Goal: Task Accomplishment & Management: Use online tool/utility

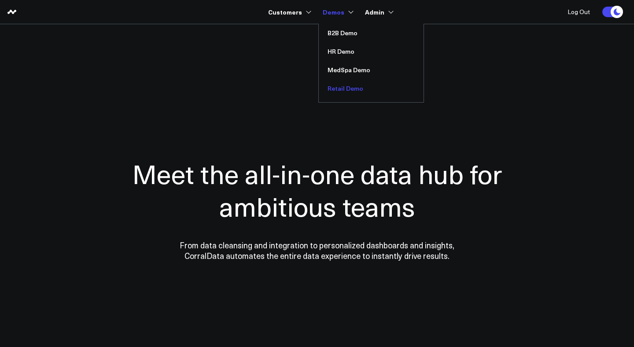
click at [345, 86] on link "Retail Demo" at bounding box center [371, 88] width 105 height 18
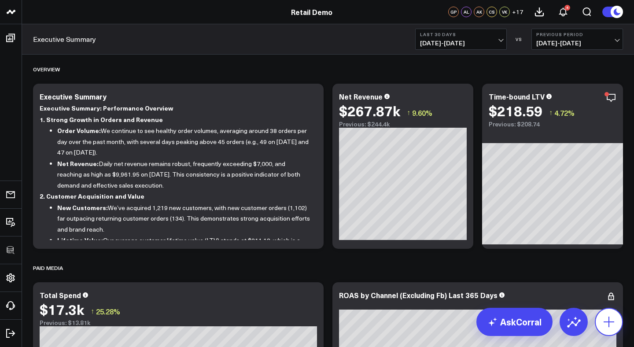
click at [611, 320] on icon at bounding box center [609, 322] width 14 height 14
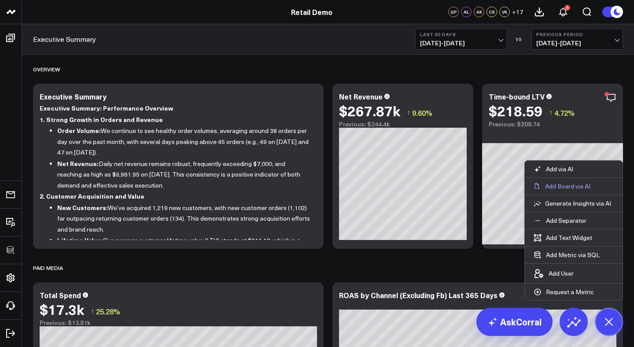
click at [559, 184] on p "Add Board via AI" at bounding box center [567, 186] width 45 height 8
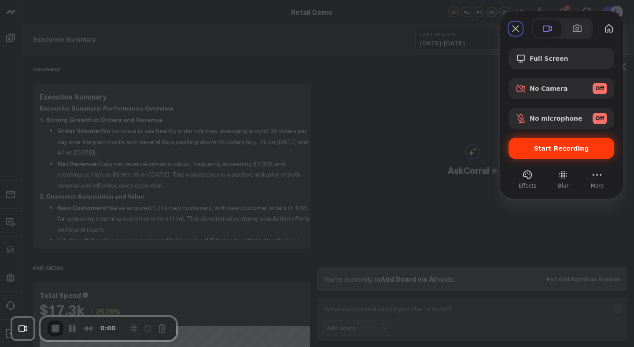
click at [550, 149] on span "Start Recording" at bounding box center [561, 148] width 55 height 7
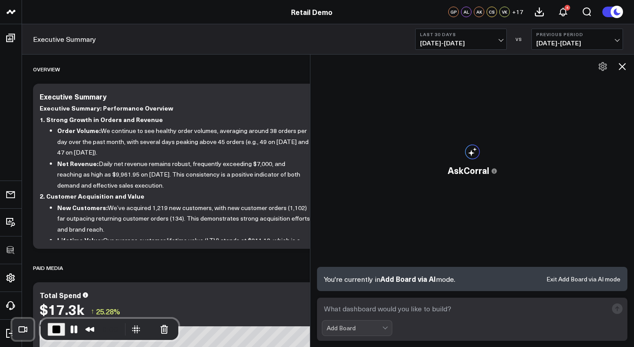
click at [368, 308] on textarea at bounding box center [465, 309] width 286 height 16
type textarea "N"
type textarea "Build a paid social media board"
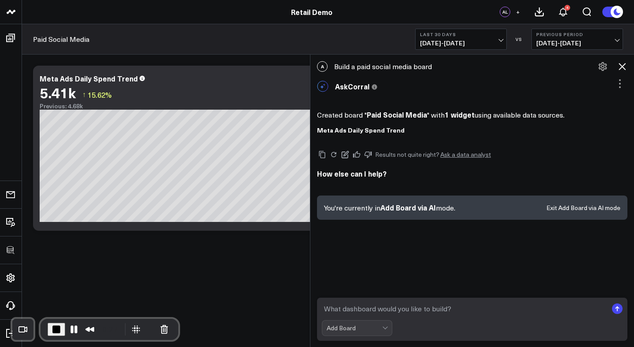
click at [621, 67] on icon at bounding box center [621, 66] width 11 height 11
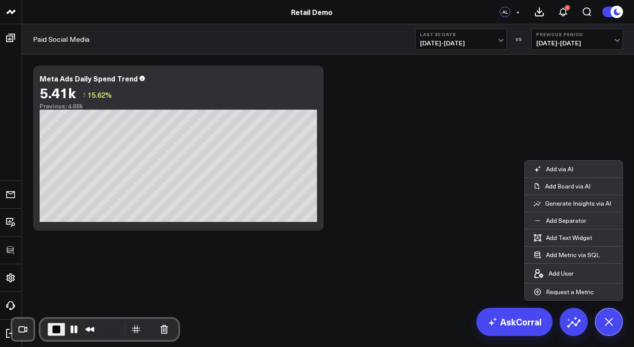
click at [407, 192] on div "Modify via AI Copy link to widget Ask support Remove Create linked copy Executi…" at bounding box center [328, 148] width 598 height 174
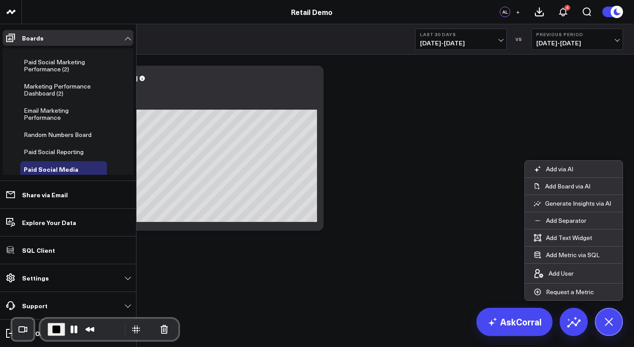
scroll to position [327, 0]
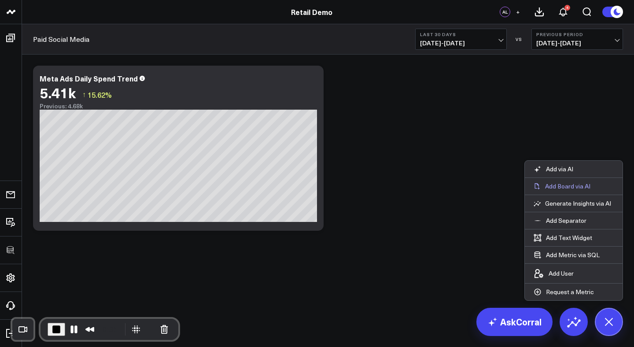
click at [569, 186] on p "Add Board via AI" at bounding box center [567, 186] width 45 height 8
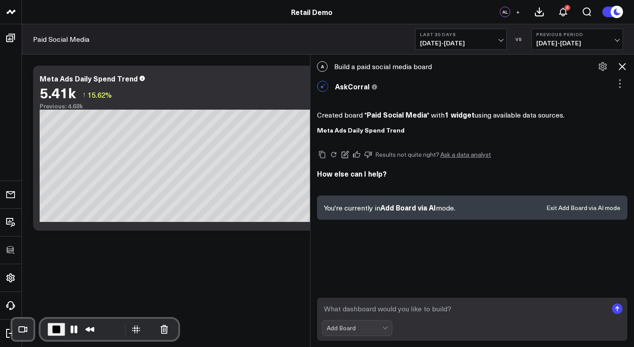
click at [426, 310] on textarea at bounding box center [465, 309] width 286 height 16
type textarea "build a paid media dashboard"
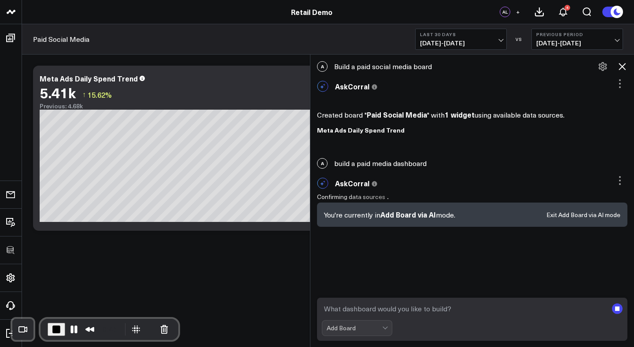
scroll to position [4, 0]
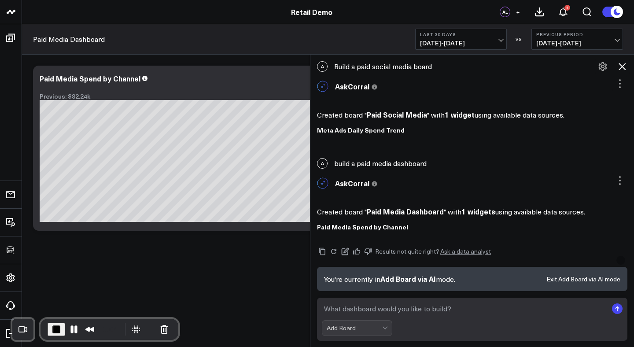
scroll to position [22, 0]
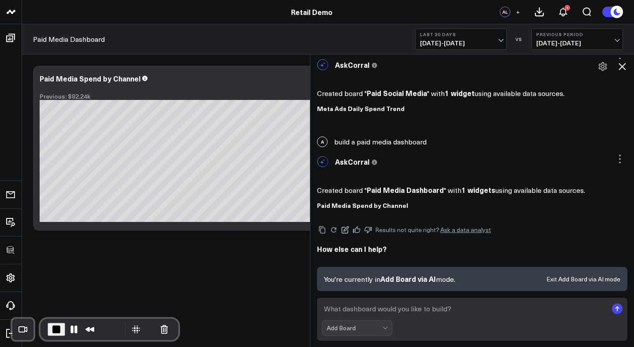
click at [623, 64] on icon at bounding box center [621, 66] width 11 height 11
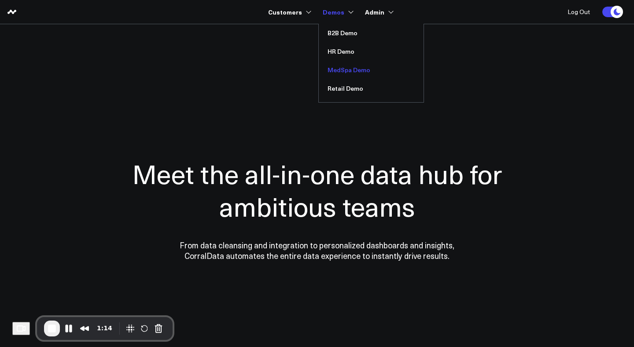
click at [349, 70] on link "MedSpa Demo" at bounding box center [371, 70] width 105 height 18
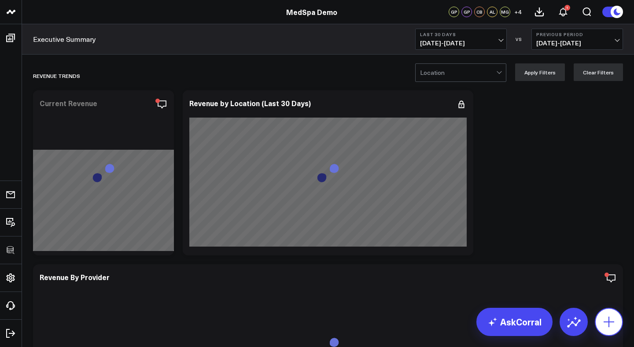
click at [606, 325] on icon at bounding box center [609, 322] width 14 height 14
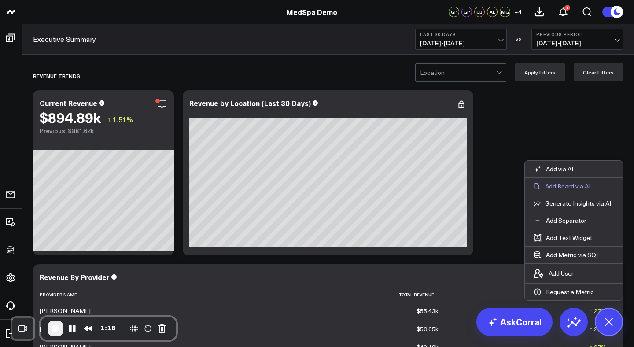
click at [566, 185] on p "Add Board via AI" at bounding box center [567, 186] width 45 height 8
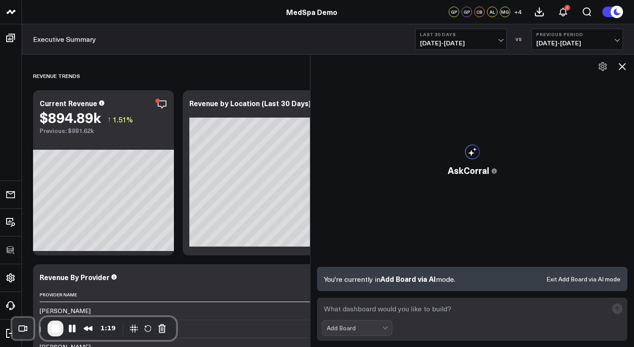
click at [455, 308] on textarea at bounding box center [465, 309] width 286 height 16
type textarea "Build a medspa provider assessment dashboard"
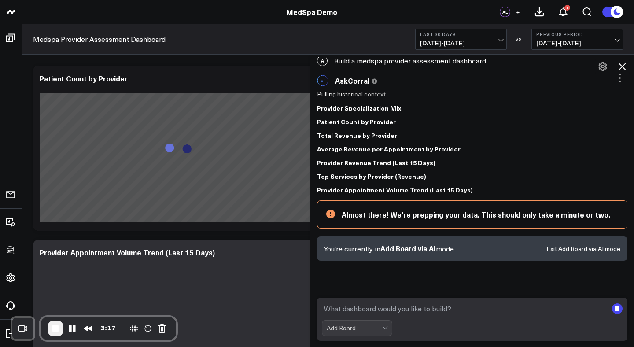
scroll to position [47, 0]
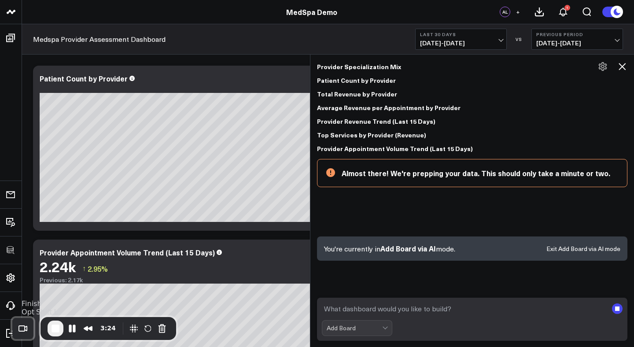
click at [58, 327] on span "End Recording" at bounding box center [55, 328] width 11 height 11
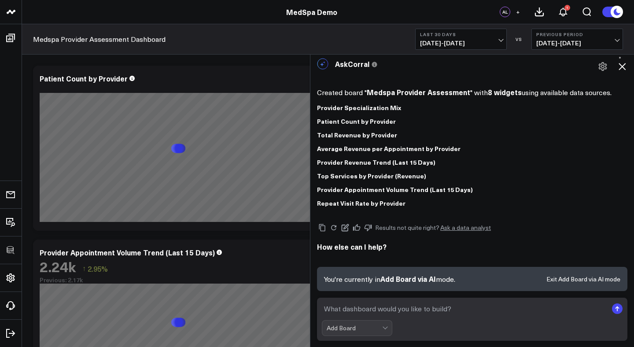
scroll to position [18, 0]
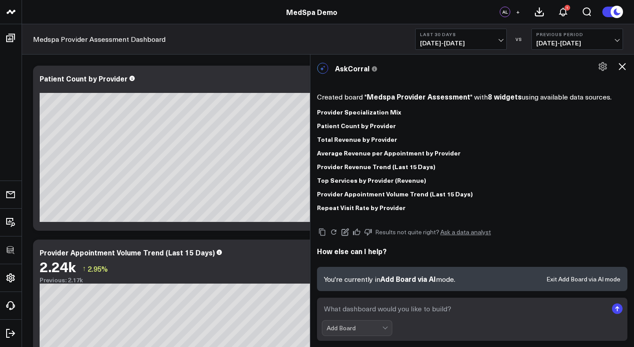
click at [622, 69] on icon at bounding box center [621, 66] width 11 height 11
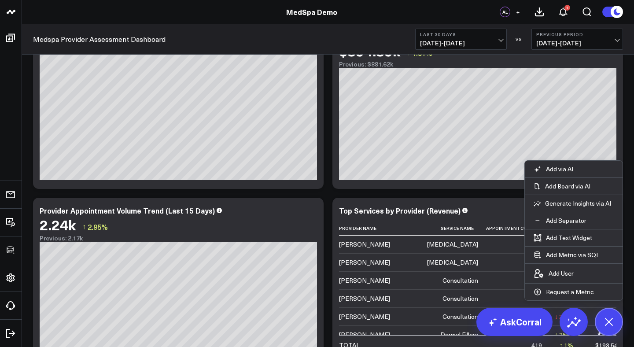
scroll to position [0, 0]
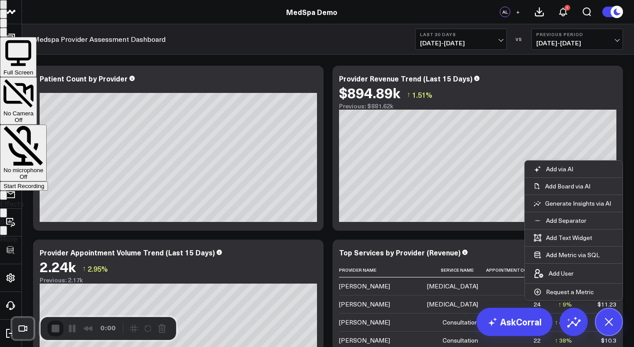
click at [44, 183] on span "Start Recording" at bounding box center [24, 186] width 41 height 7
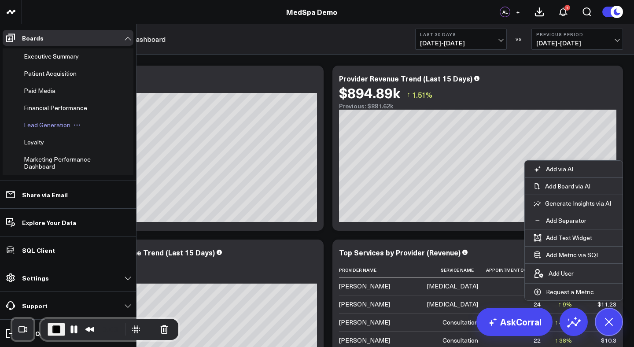
scroll to position [338, 0]
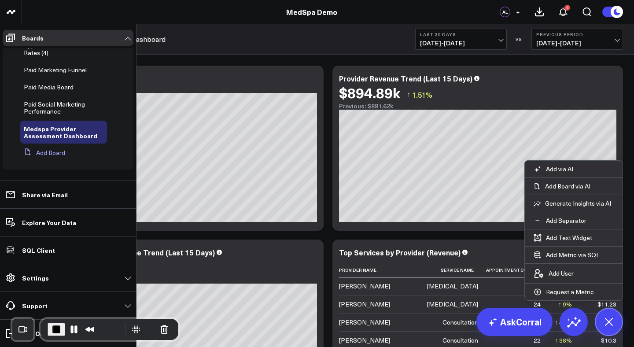
click at [44, 152] on button "Add Board" at bounding box center [42, 153] width 45 height 16
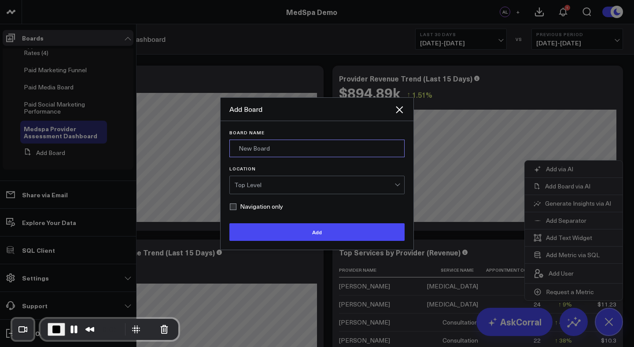
click at [268, 152] on input "Board Name" at bounding box center [316, 148] width 175 height 18
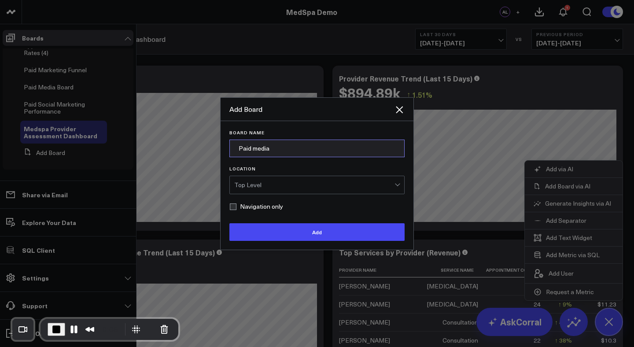
type input "Paid media"
type input "Google Ads Board"
click at [229, 223] on button "Add" at bounding box center [316, 232] width 175 height 18
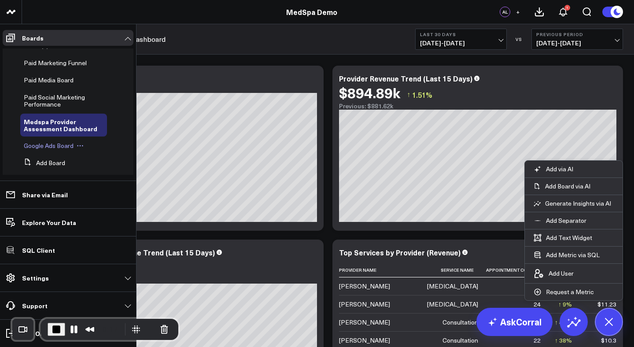
click at [58, 150] on span "Google Ads Board" at bounding box center [49, 145] width 50 height 8
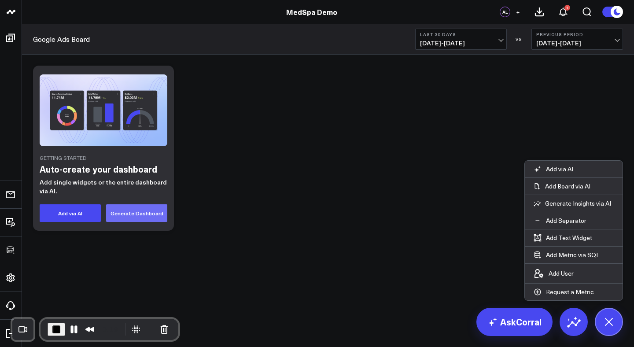
click at [125, 213] on button "Generate Dashboard" at bounding box center [136, 213] width 61 height 18
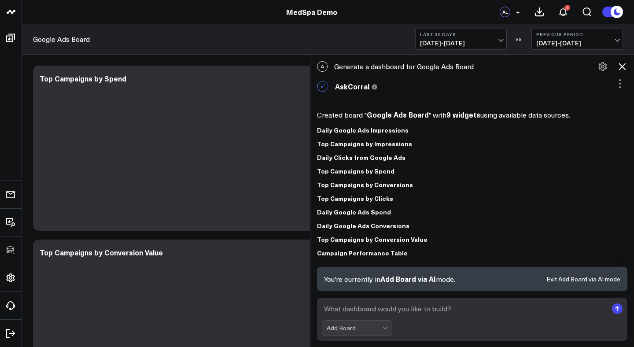
click at [624, 67] on icon at bounding box center [621, 66] width 11 height 11
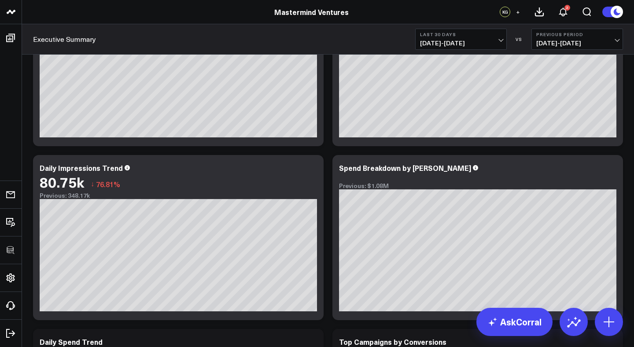
scroll to position [150, 0]
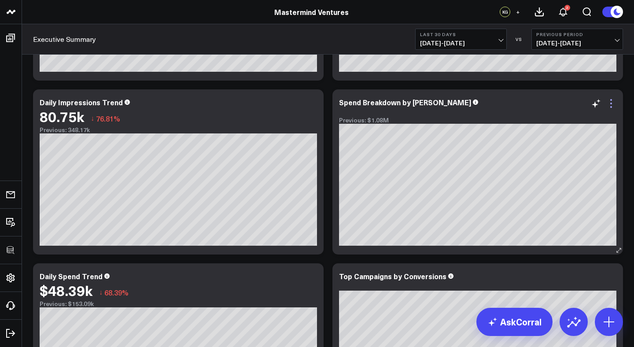
click at [610, 104] on icon at bounding box center [610, 103] width 11 height 11
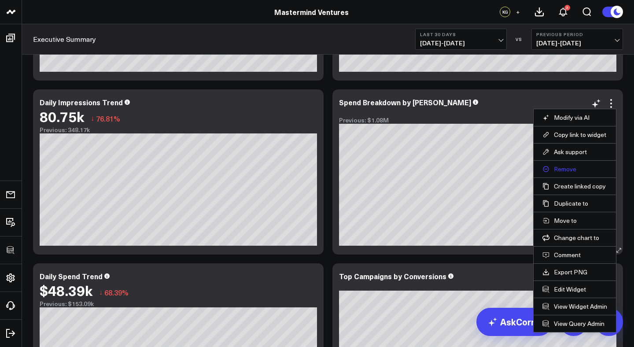
click at [562, 169] on button "Remove" at bounding box center [574, 169] width 65 height 8
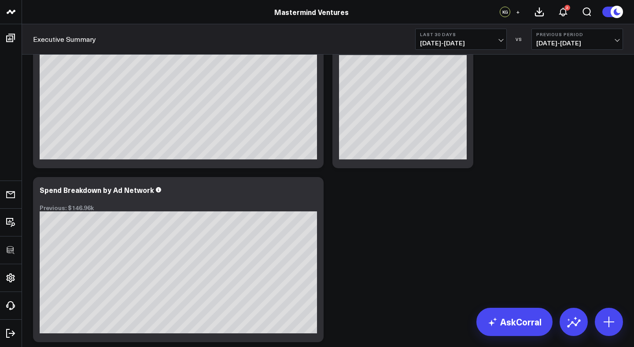
scroll to position [810, 0]
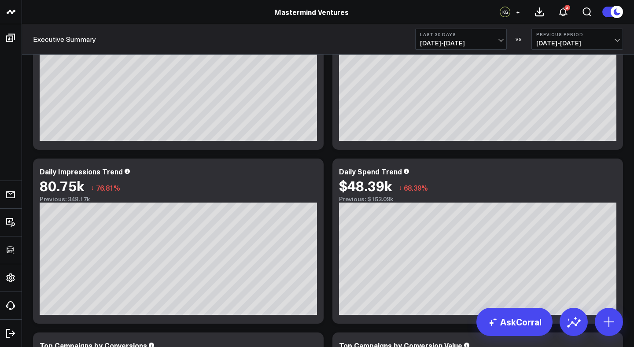
scroll to position [0, 0]
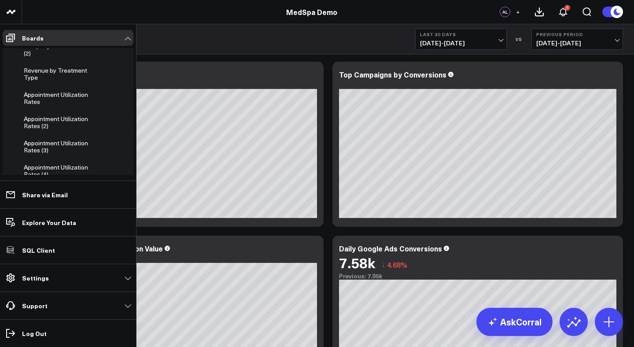
scroll to position [356, 0]
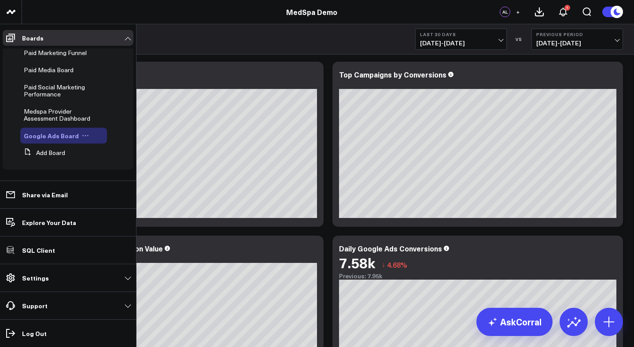
click at [82, 135] on icon at bounding box center [85, 135] width 7 height 7
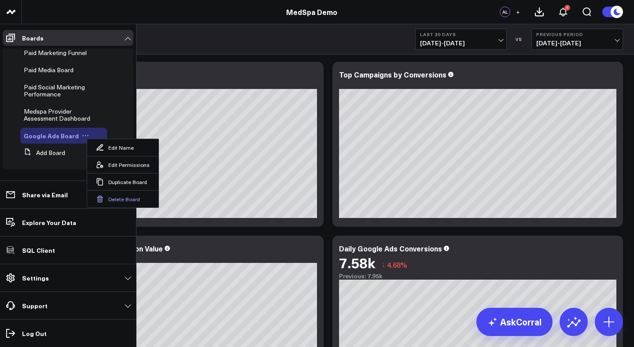
click at [117, 198] on button "Delete Board" at bounding box center [122, 198] width 71 height 17
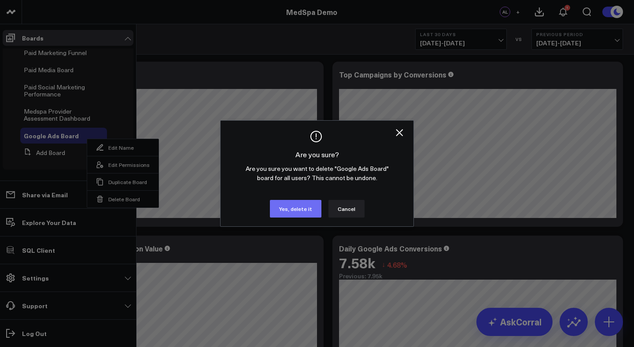
click at [286, 206] on button "Yes, delete it" at bounding box center [295, 209] width 51 height 18
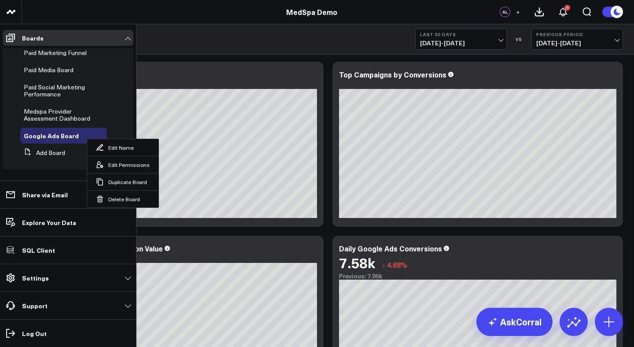
scroll to position [338, 0]
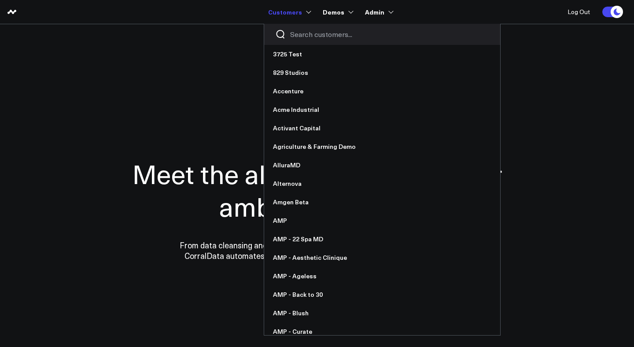
click at [318, 38] on input "Search customers input" at bounding box center [389, 34] width 199 height 10
type input ","
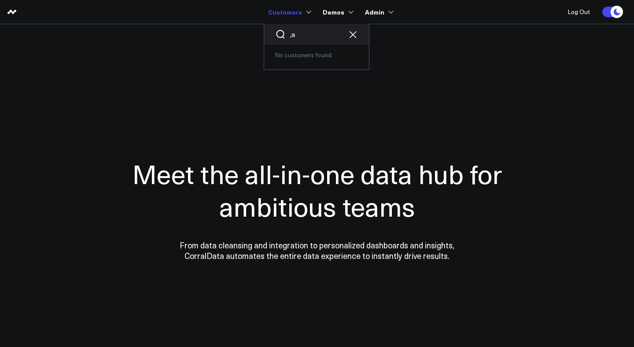
drag, startPoint x: 305, startPoint y: 35, endPoint x: 281, endPoint y: 35, distance: 23.8
click at [281, 35] on div ",a" at bounding box center [316, 34] width 105 height 21
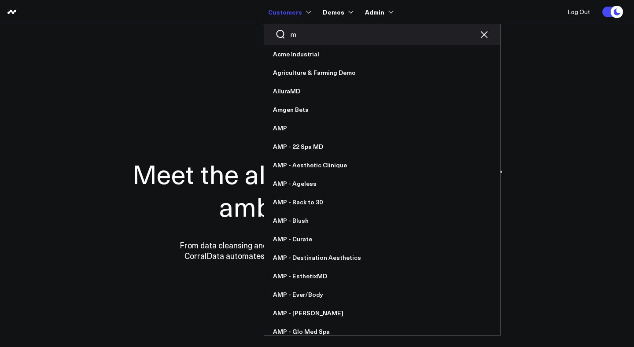
click at [311, 33] on input "m" at bounding box center [382, 34] width 184 height 10
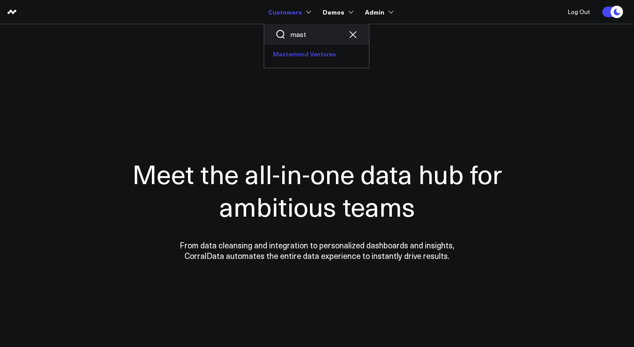
type input "mast"
click at [313, 51] on link "Mastermind Ventures" at bounding box center [316, 54] width 105 height 18
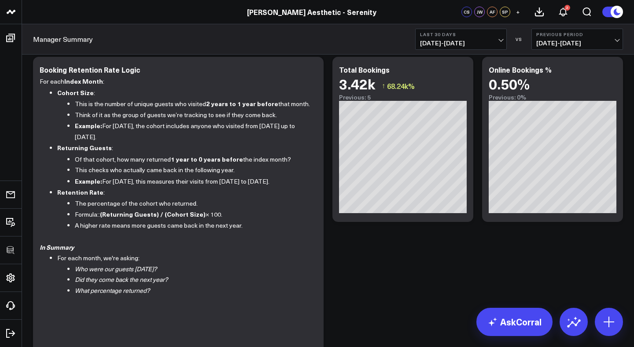
scroll to position [940, 0]
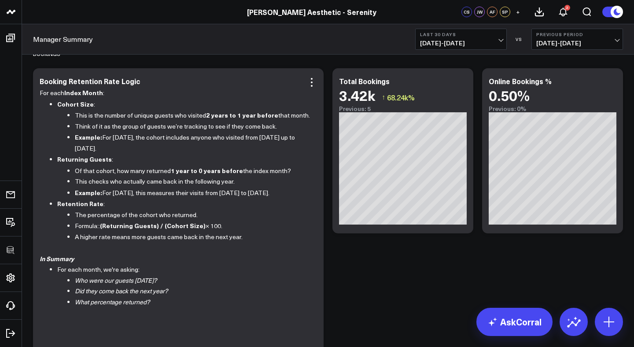
click at [250, 173] on p "Of that cohort, how many returned 1 year to 0 years before the index month?" at bounding box center [192, 170] width 235 height 11
click at [312, 83] on icon at bounding box center [311, 82] width 11 height 11
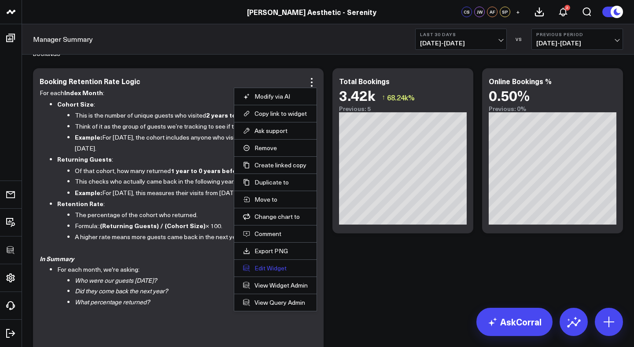
click at [270, 269] on button "Edit Widget" at bounding box center [275, 268] width 65 height 8
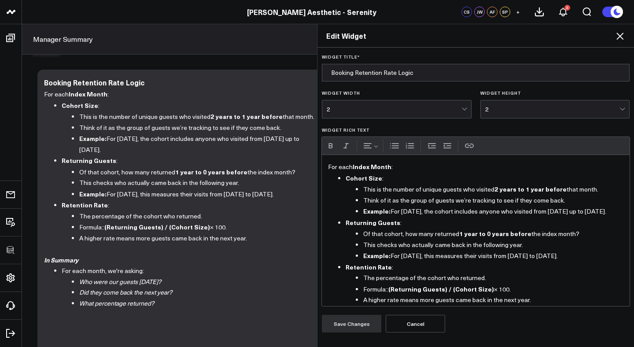
scroll to position [77, 0]
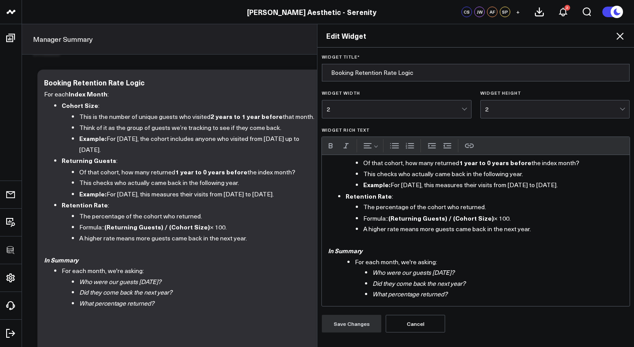
click at [620, 35] on icon at bounding box center [619, 36] width 7 height 7
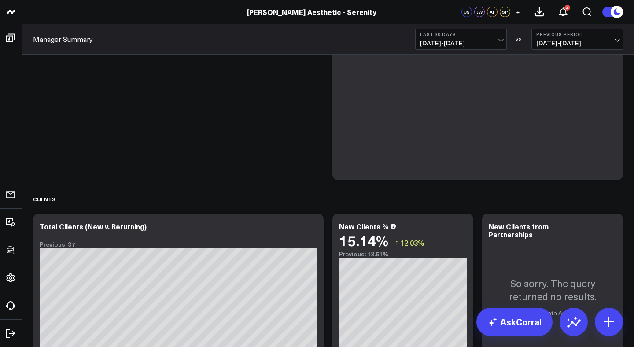
scroll to position [606, 0]
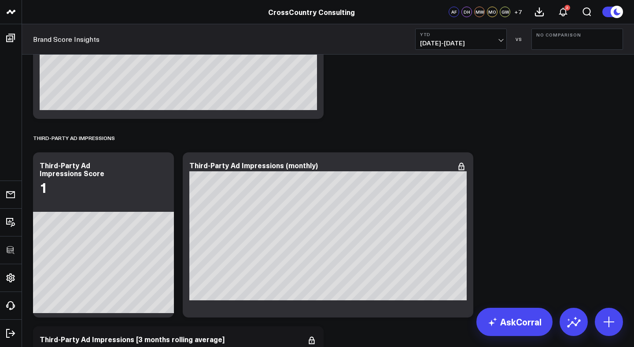
scroll to position [4897, 0]
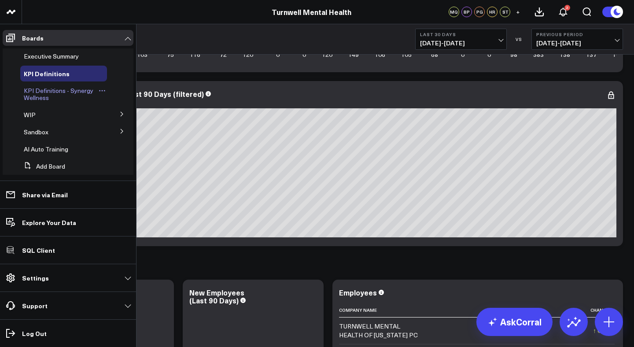
scroll to position [2081, 0]
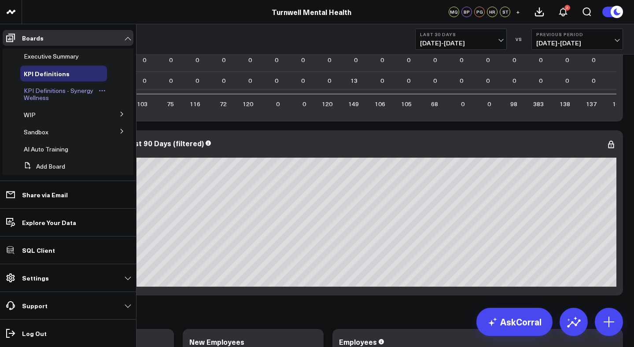
click at [43, 92] on span "KPI Definitions - Synergy Wellness" at bounding box center [59, 93] width 70 height 15
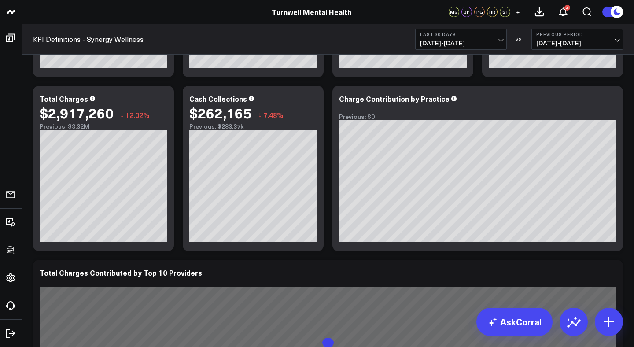
scroll to position [421, 0]
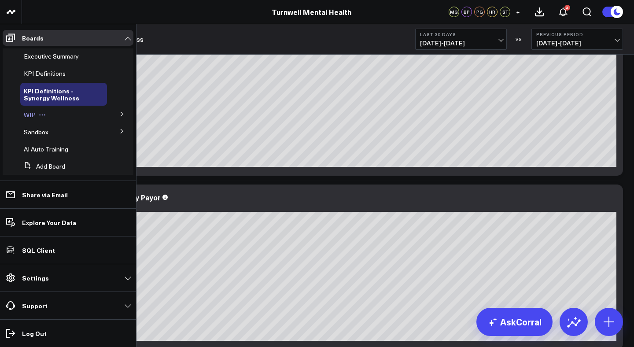
click at [39, 116] on icon at bounding box center [42, 114] width 7 height 7
click at [116, 111] on button at bounding box center [121, 113] width 23 height 13
click at [41, 145] on span "Google Ads" at bounding box center [45, 146] width 32 height 8
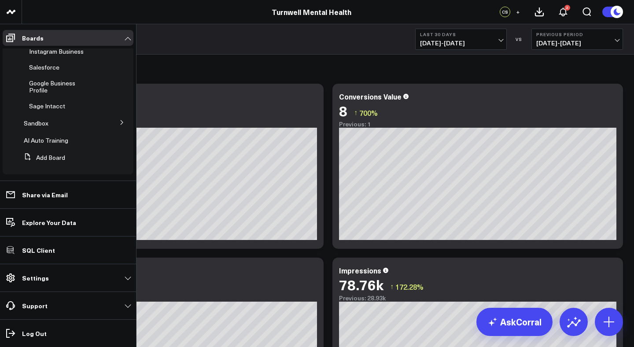
scroll to position [147, 0]
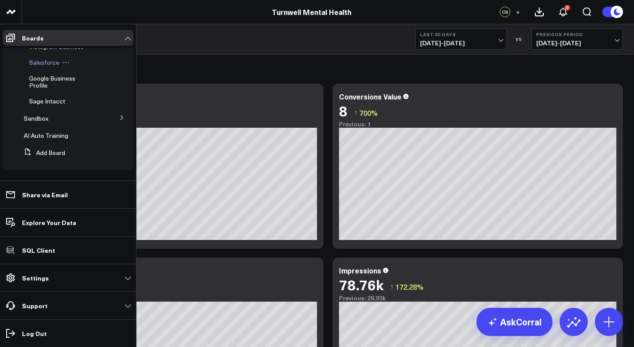
click at [41, 60] on span "Salesforce" at bounding box center [44, 62] width 30 height 8
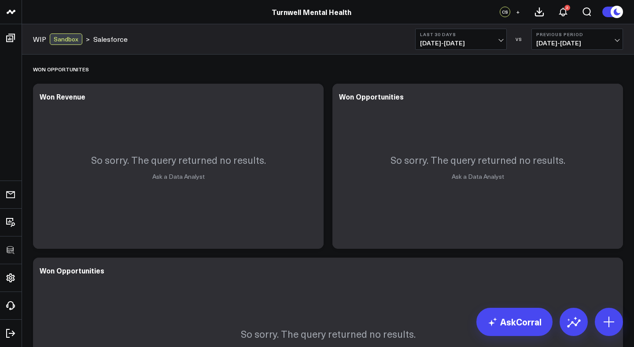
scroll to position [105, 0]
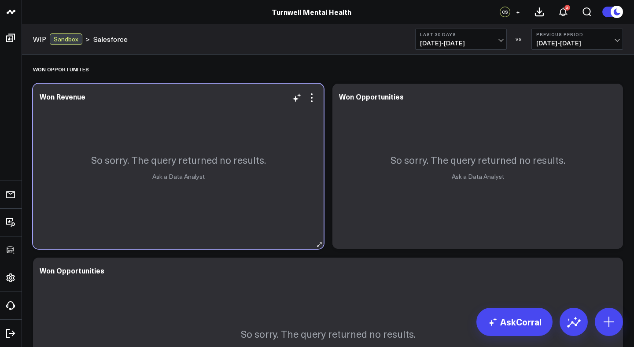
click at [178, 178] on link "Ask a Data Analyst" at bounding box center [178, 176] width 52 height 8
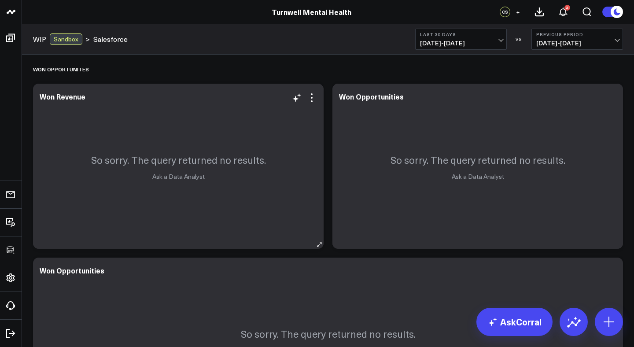
scroll to position [0, 0]
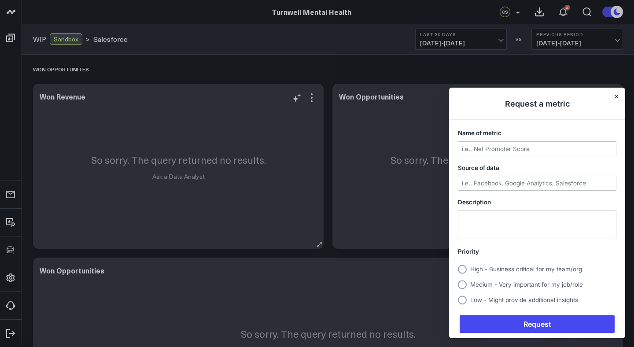
click at [178, 178] on div at bounding box center [317, 173] width 634 height 347
click at [617, 94] on button "Close" at bounding box center [616, 96] width 7 height 7
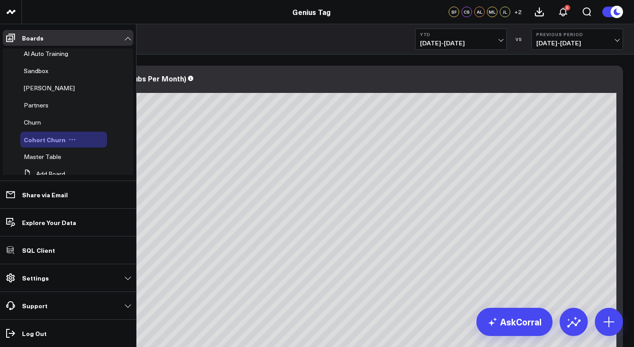
scroll to position [161, 0]
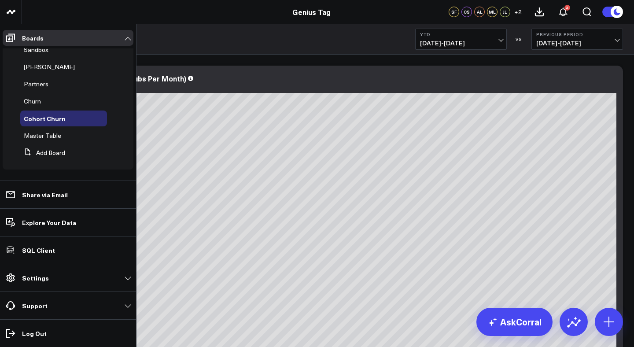
click at [45, 134] on span "Master Table" at bounding box center [42, 135] width 37 height 8
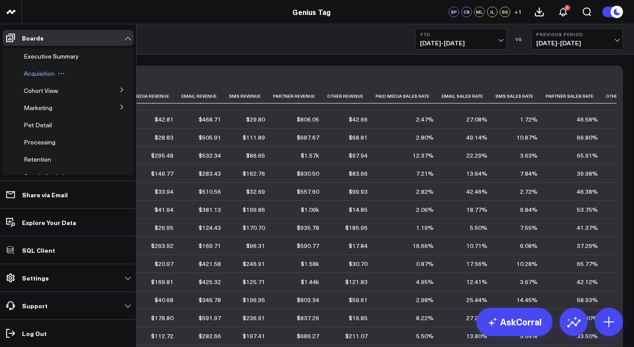
click at [40, 70] on span "Acquisition" at bounding box center [39, 73] width 31 height 8
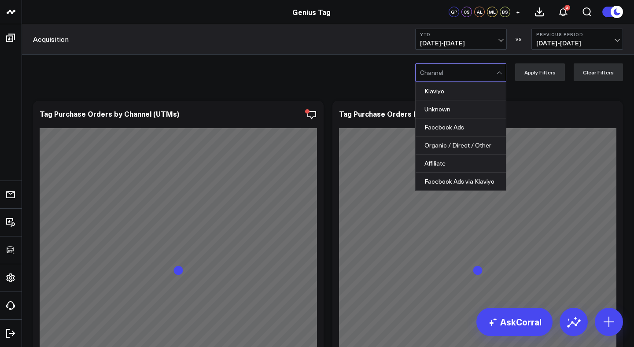
click at [453, 70] on div at bounding box center [458, 73] width 76 height 18
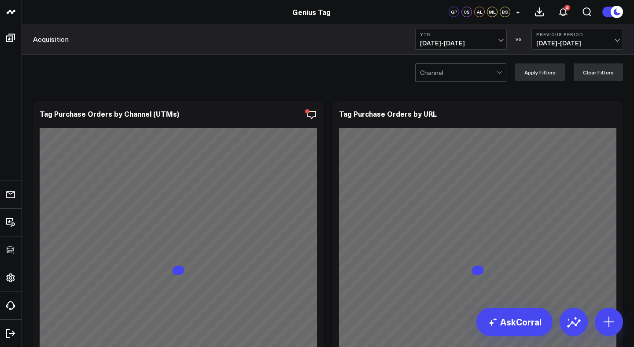
click at [453, 70] on div at bounding box center [458, 73] width 76 height 18
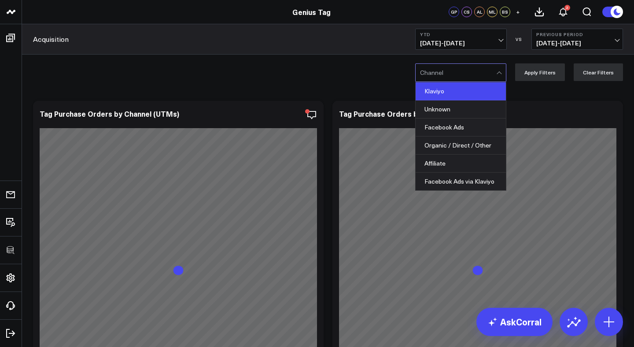
click at [448, 92] on div "Klaviyo" at bounding box center [460, 91] width 90 height 18
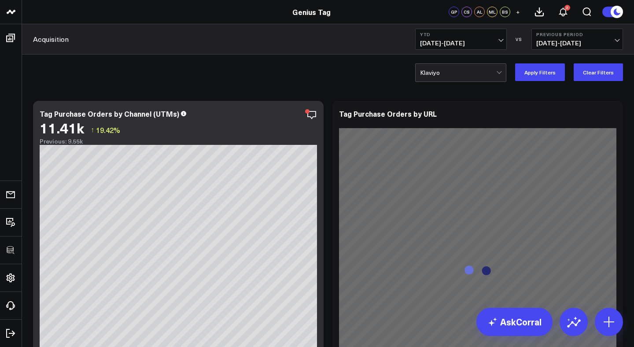
click at [448, 76] on div at bounding box center [458, 73] width 76 height 18
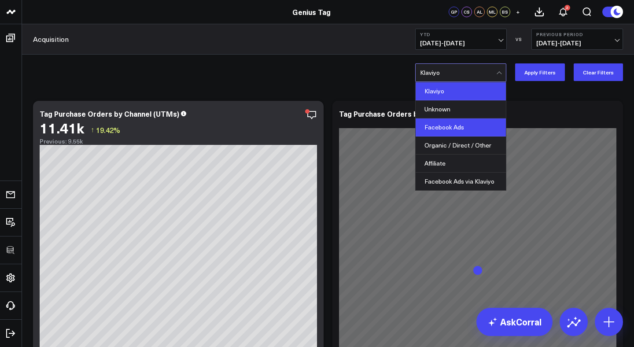
click at [446, 123] on div "Facebook Ads" at bounding box center [460, 127] width 90 height 18
click at [473, 74] on div at bounding box center [458, 73] width 76 height 18
click at [462, 93] on div "Klaviyo" at bounding box center [460, 91] width 90 height 18
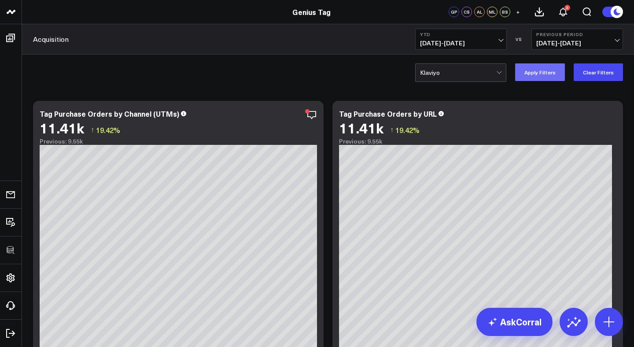
click at [552, 70] on button "Apply Filters" at bounding box center [540, 72] width 50 height 18
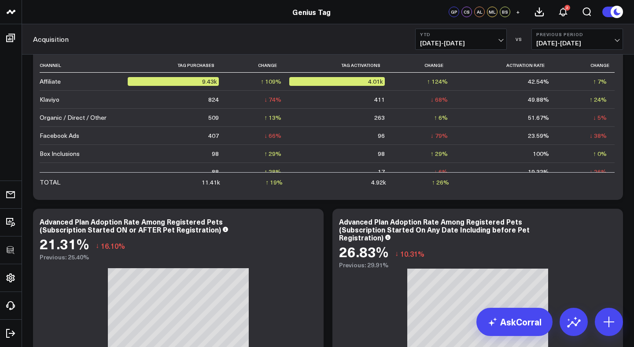
scroll to position [762, 0]
